Goal: Transaction & Acquisition: Obtain resource

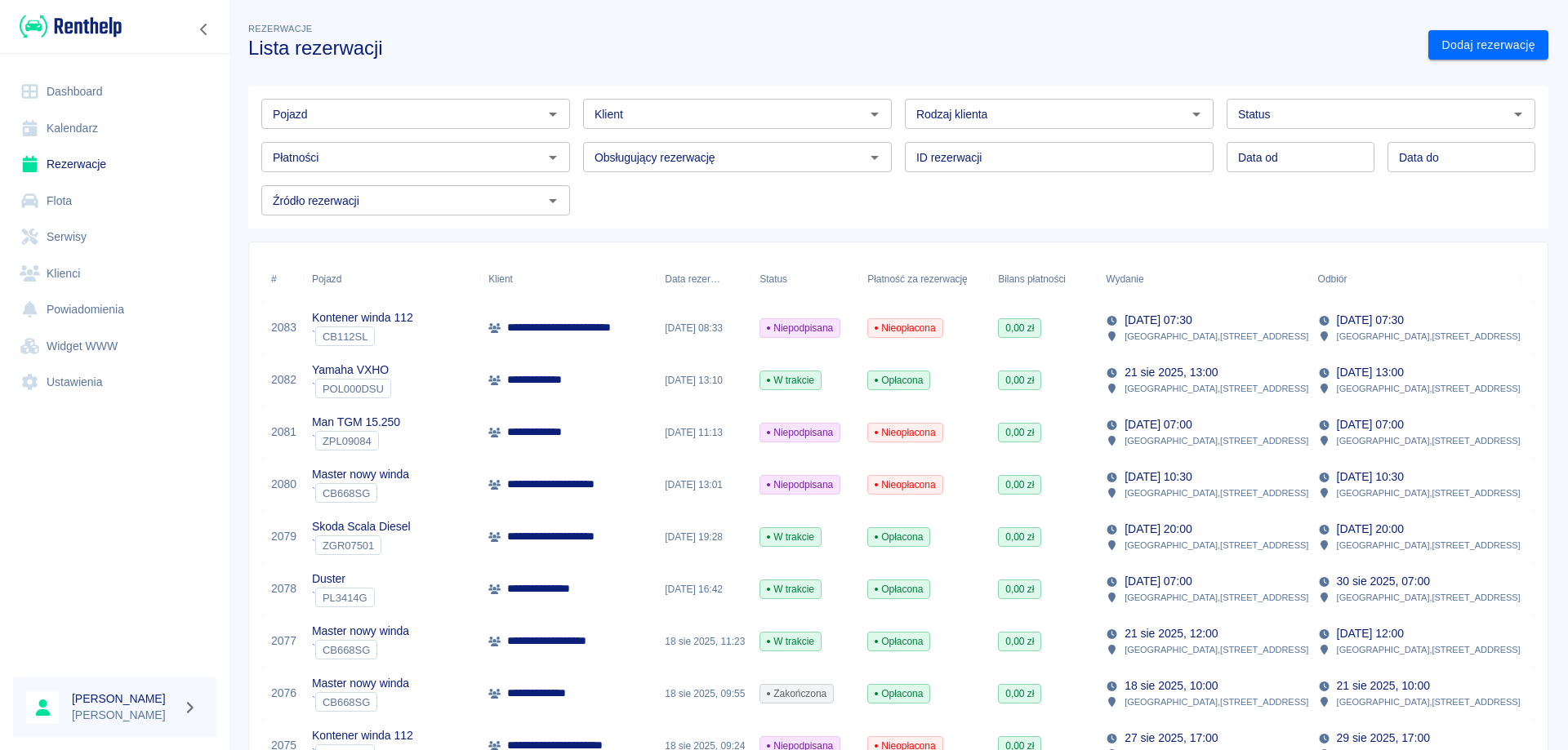
click at [362, 123] on input "Pojazd" at bounding box center [402, 114] width 272 height 20
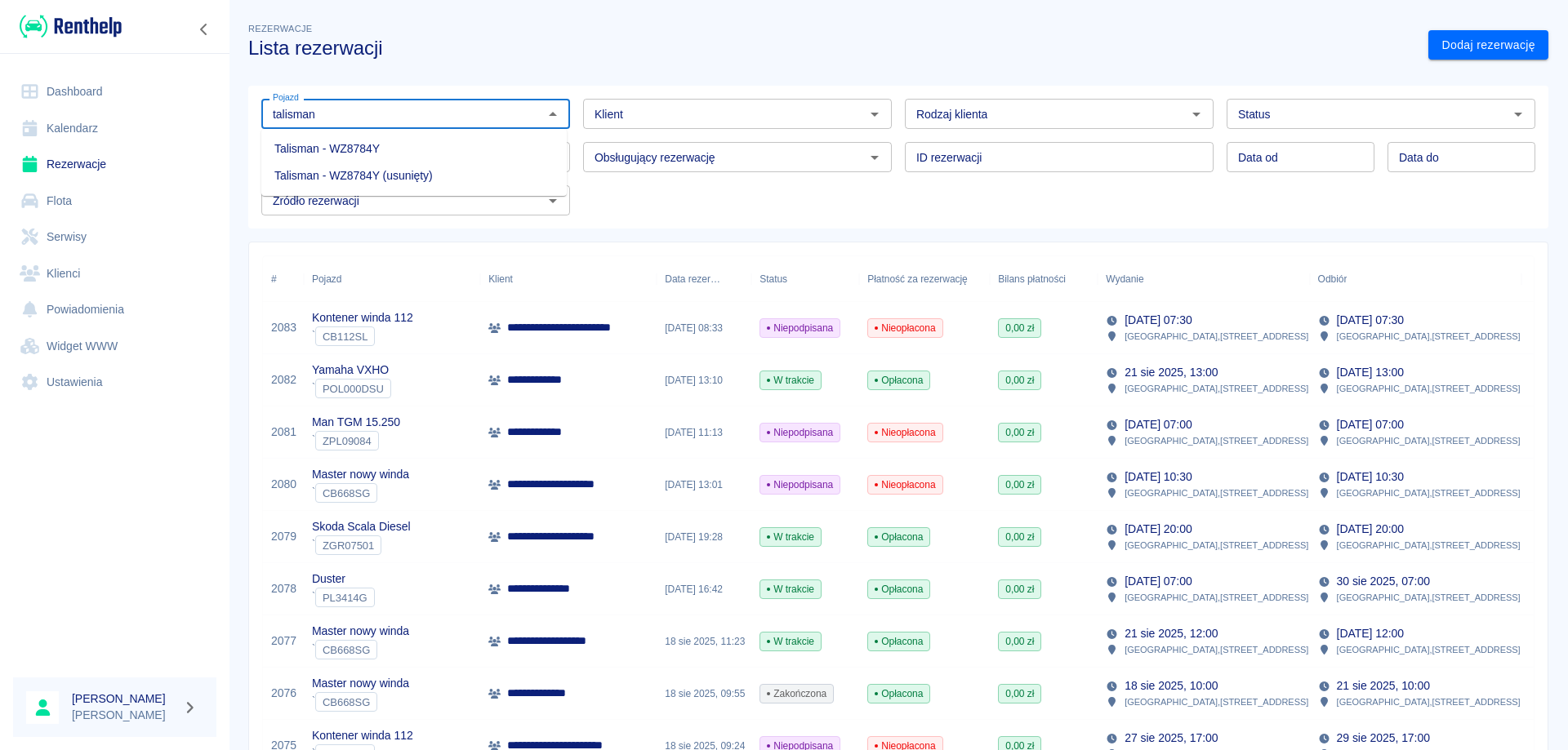
click at [366, 144] on li "Talisman - WZ8784Y" at bounding box center [414, 149] width 306 height 27
type input "Talisman - WZ8784Y"
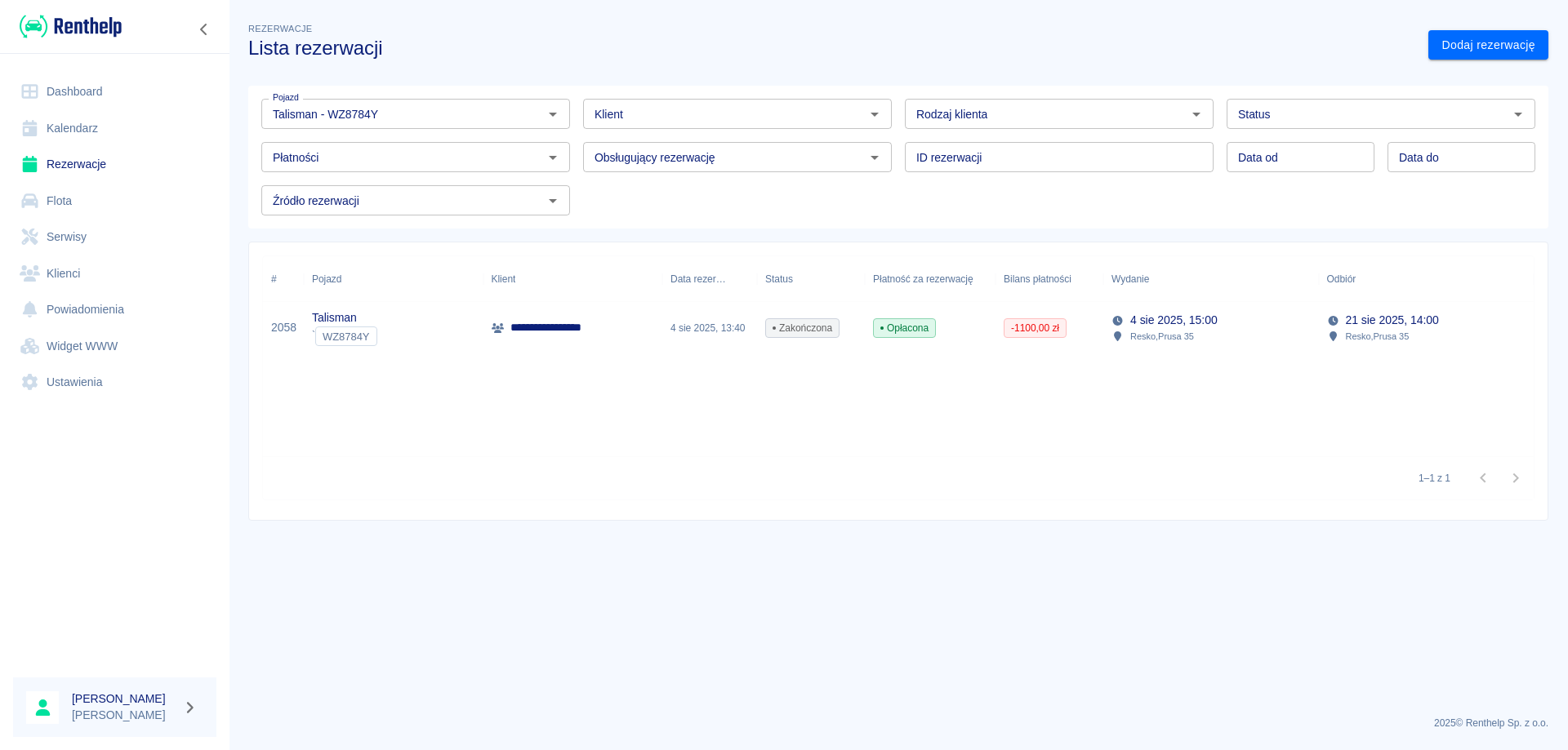
click at [591, 328] on p "**********" at bounding box center [556, 327] width 91 height 17
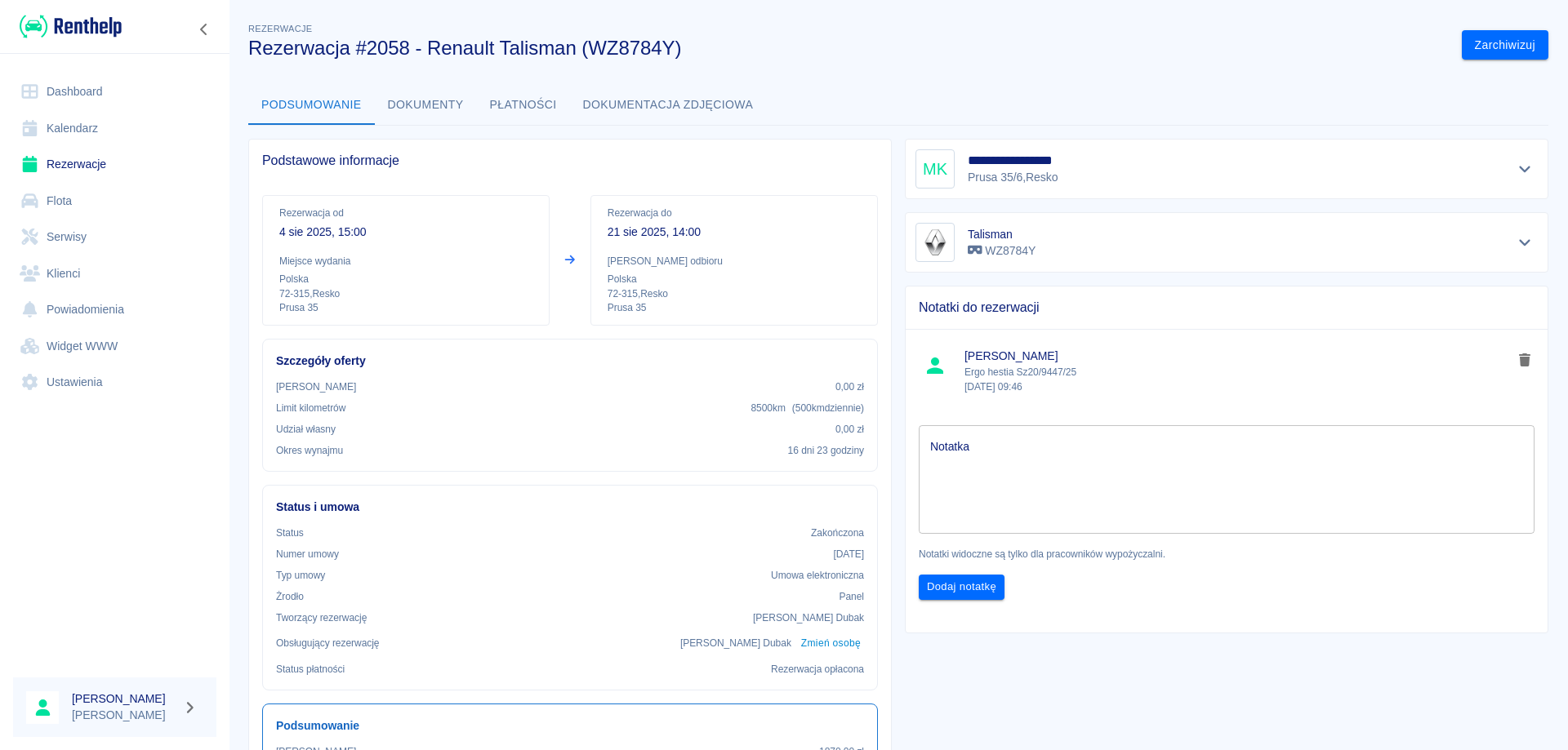
click at [449, 95] on button "Dokumenty" at bounding box center [426, 105] width 102 height 39
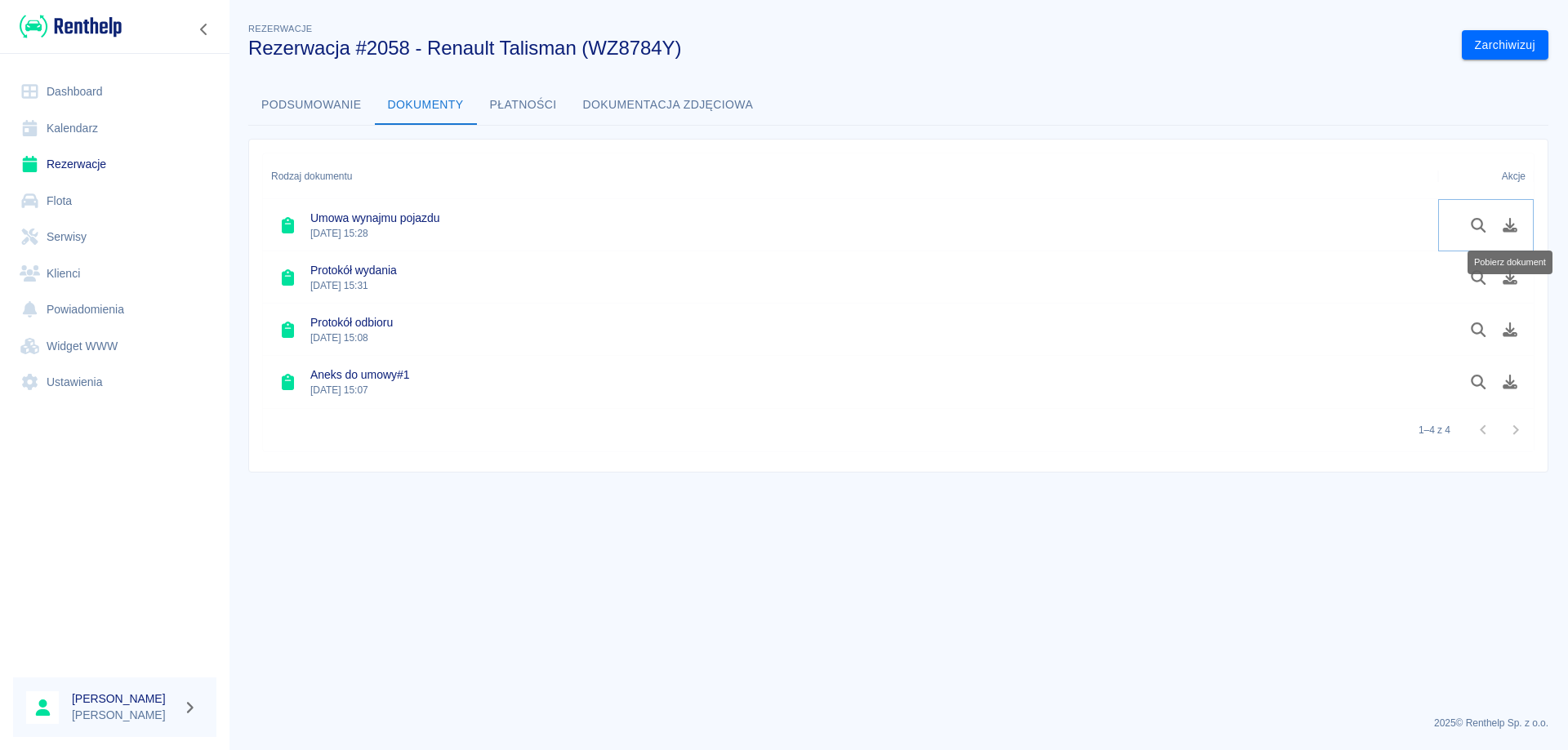
click at [1513, 233] on button "Pobierz dokument" at bounding box center [1510, 225] width 32 height 28
click at [1512, 277] on icon "Pobierz dokument" at bounding box center [1510, 277] width 15 height 15
click at [1515, 335] on icon "Pobierz dokument" at bounding box center [1510, 330] width 15 height 15
click at [1506, 385] on icon "Pobierz dokument" at bounding box center [1510, 382] width 15 height 15
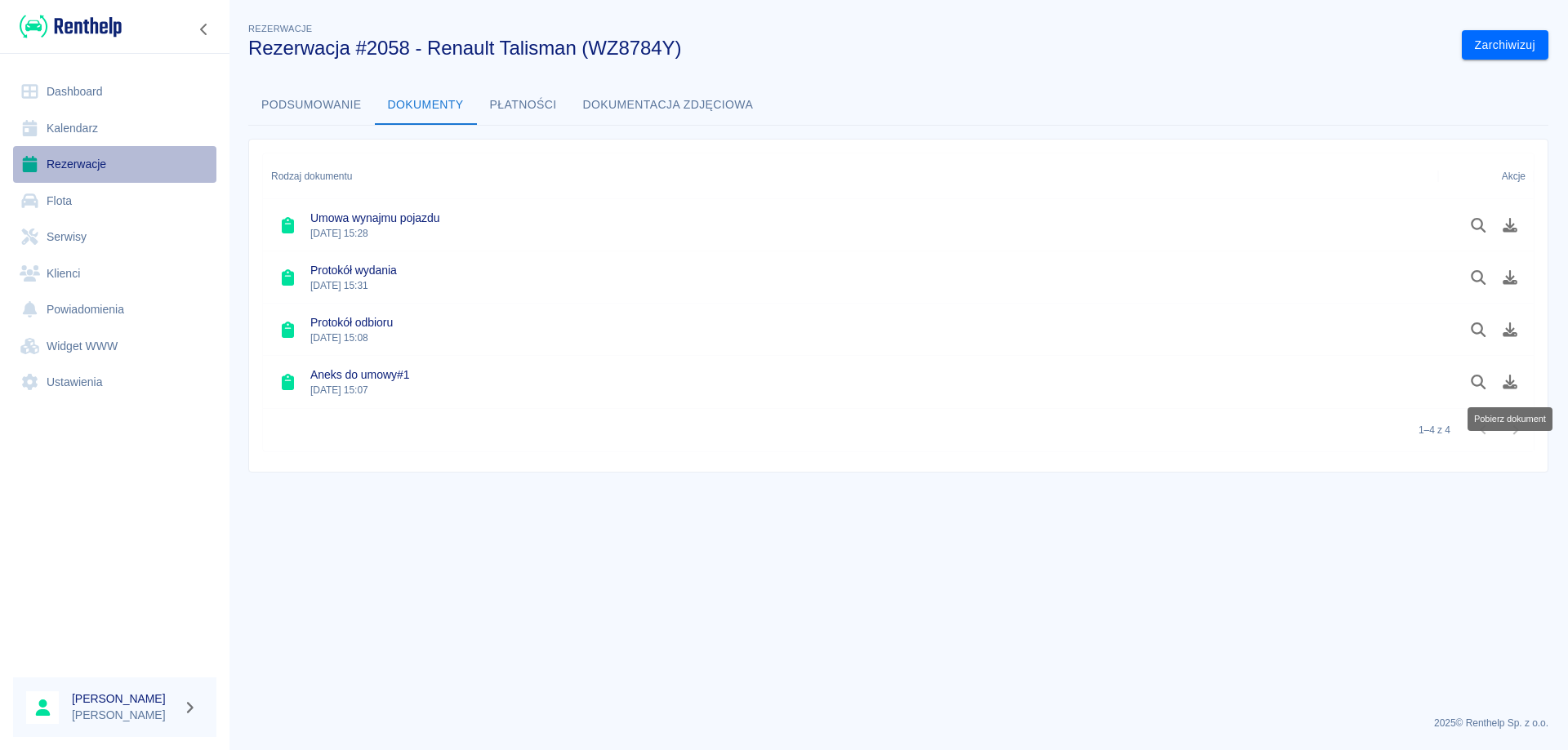
click at [78, 156] on link "Rezerwacje" at bounding box center [115, 165] width 204 height 36
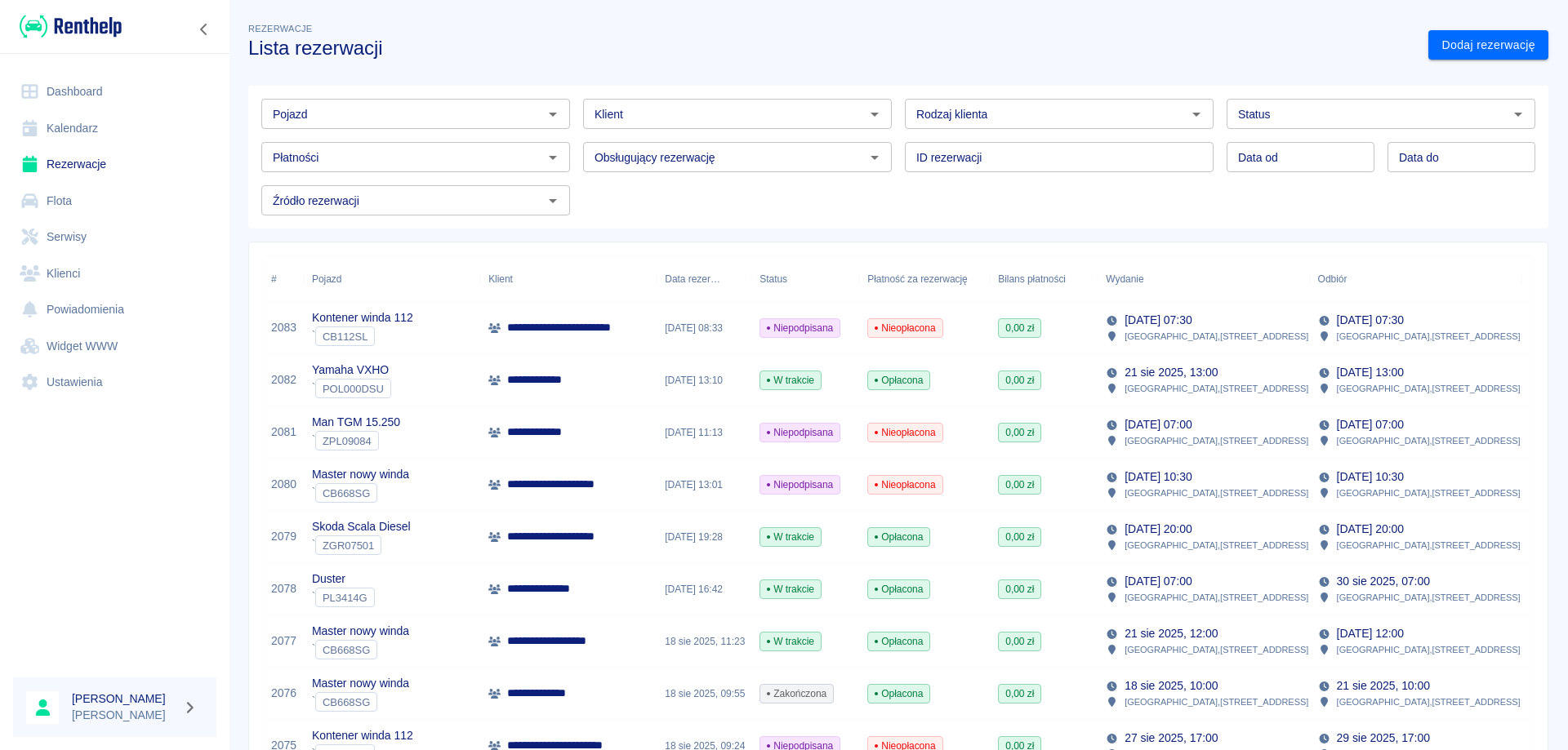
click at [84, 90] on link "Dashboard" at bounding box center [115, 92] width 204 height 36
